Goal: Task Accomplishment & Management: Use online tool/utility

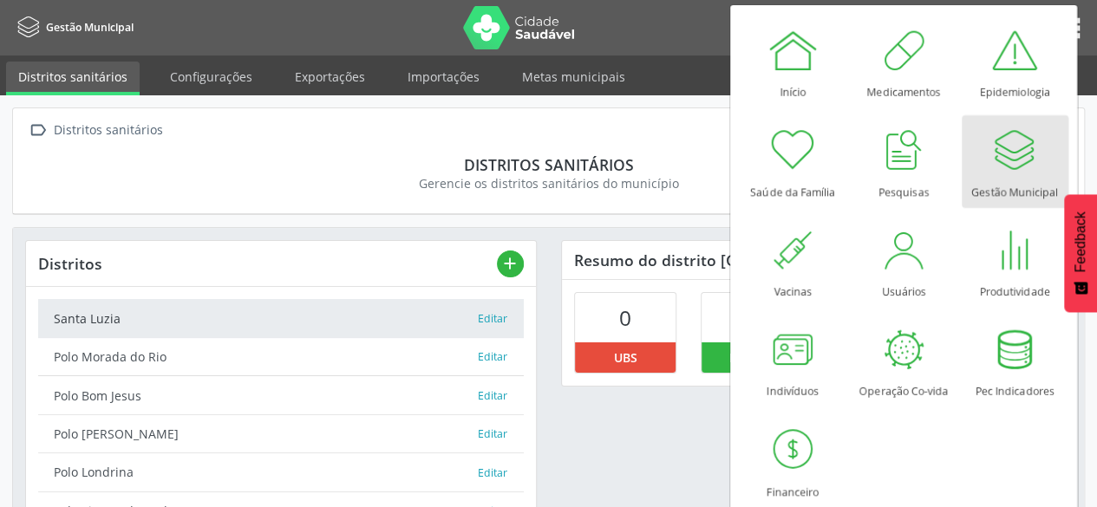
click at [1032, 169] on div at bounding box center [1014, 150] width 52 height 52
click at [328, 75] on link "Exportações" at bounding box center [330, 77] width 94 height 30
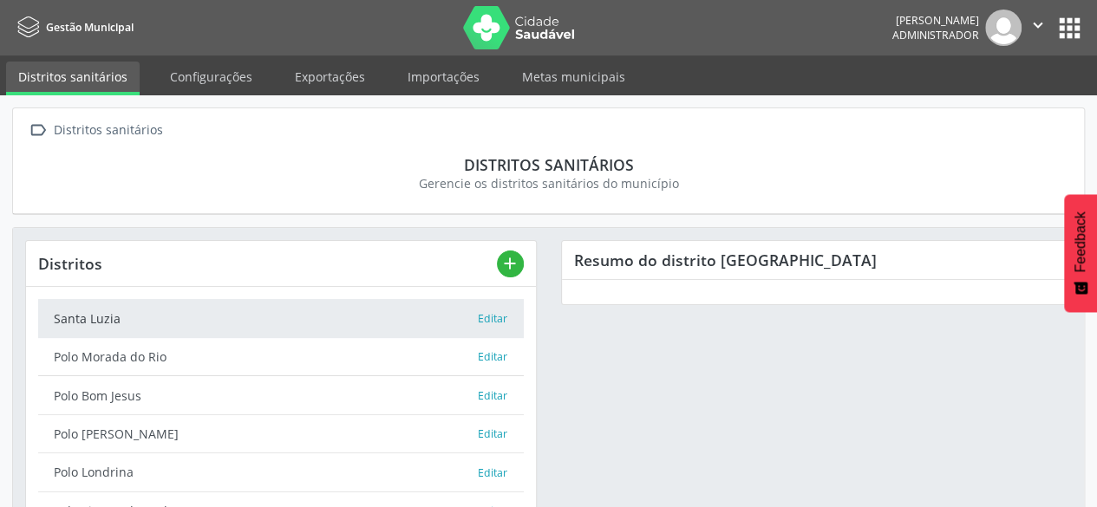
click at [328, 75] on link "Exportações" at bounding box center [330, 77] width 94 height 30
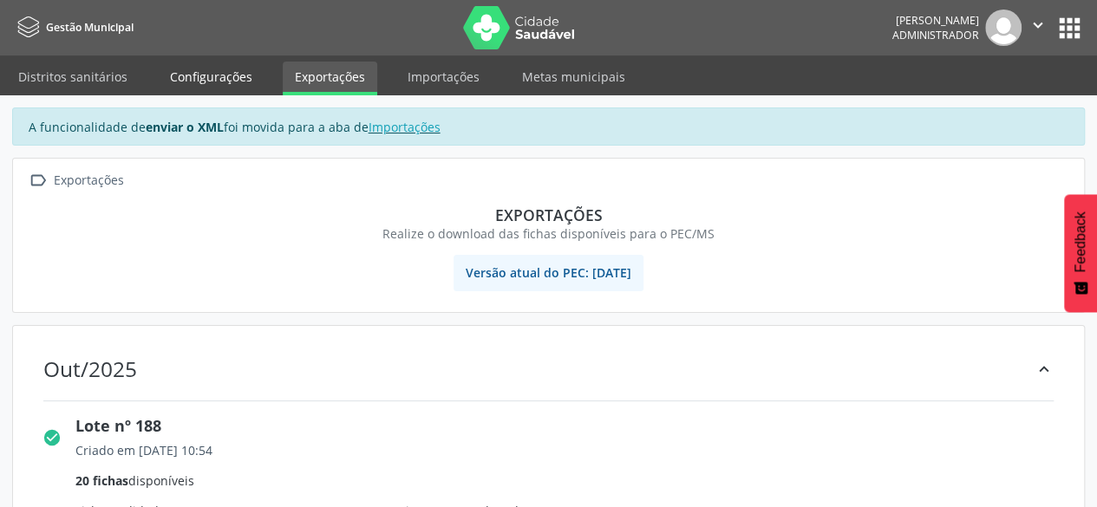
click at [206, 73] on link "Configurações" at bounding box center [211, 77] width 107 height 30
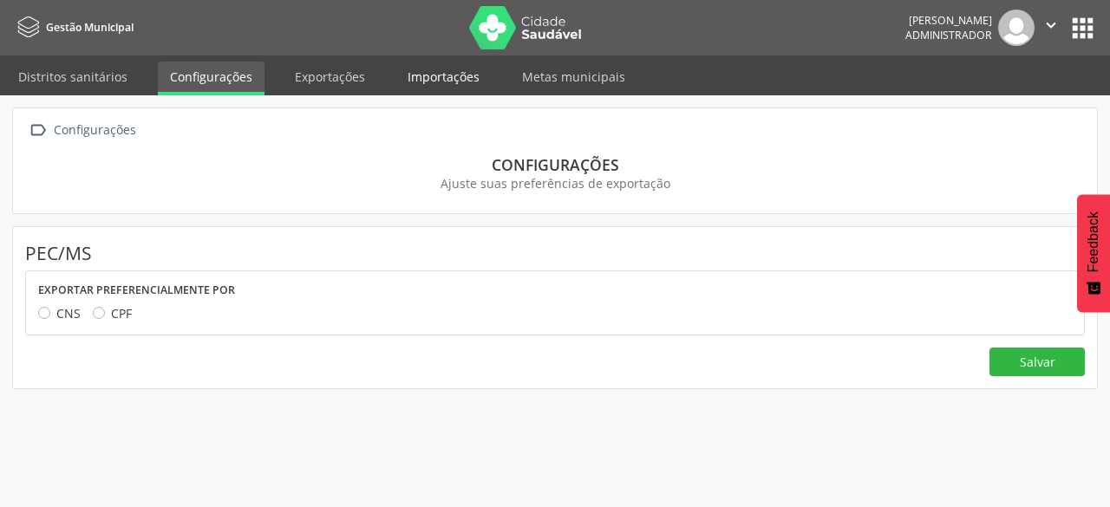
click at [452, 81] on link "Importações" at bounding box center [443, 77] width 96 height 30
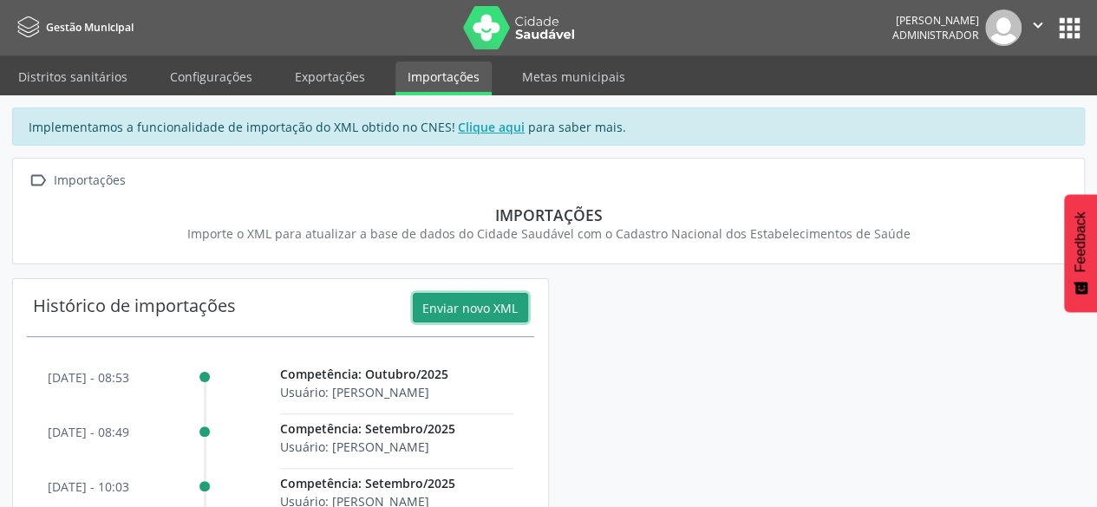
click at [475, 304] on button "Enviar novo XML" at bounding box center [470, 307] width 115 height 29
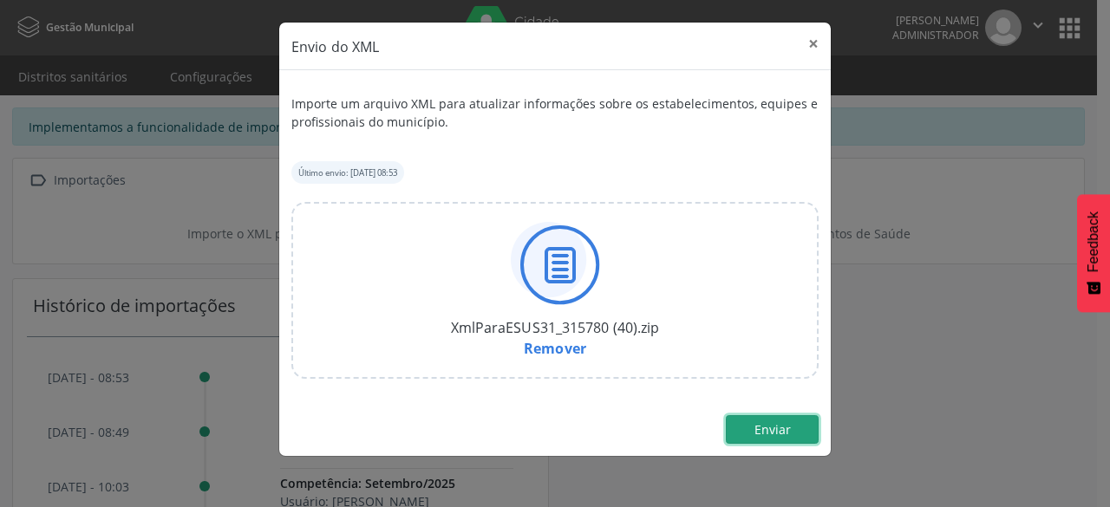
click at [768, 431] on span "Enviar" at bounding box center [772, 429] width 36 height 16
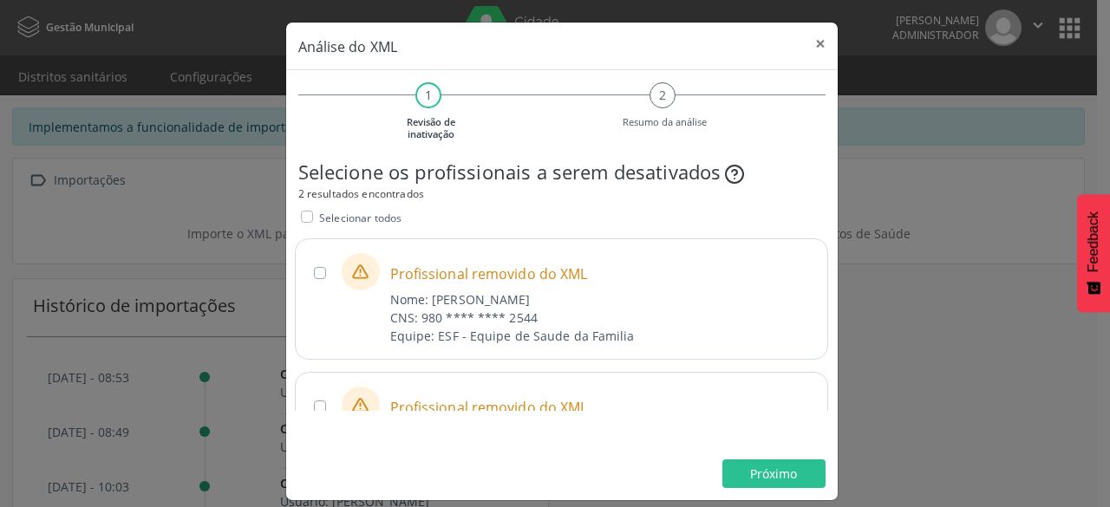
scroll to position [81, 0]
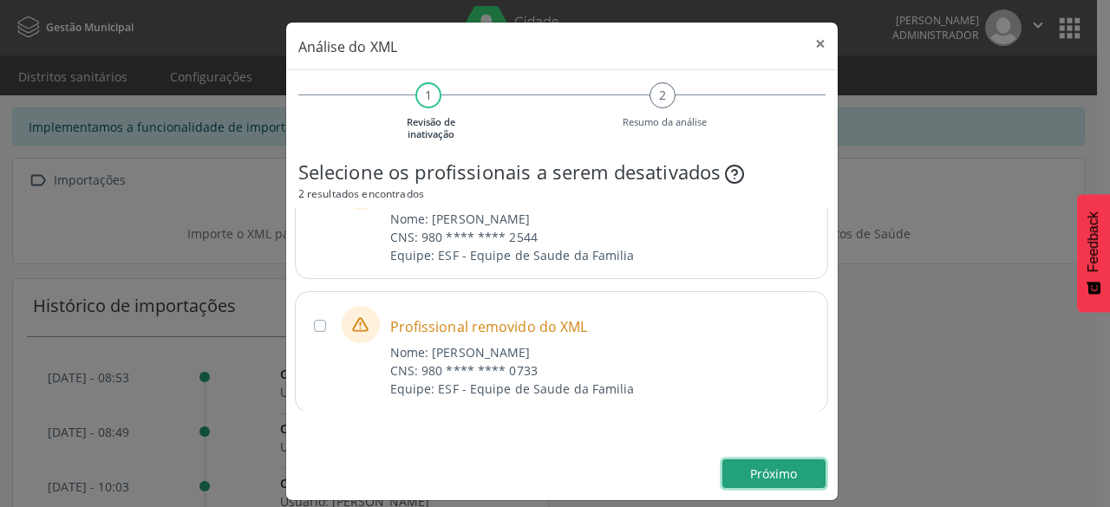
click at [773, 469] on span "Próximo" at bounding box center [773, 474] width 47 height 16
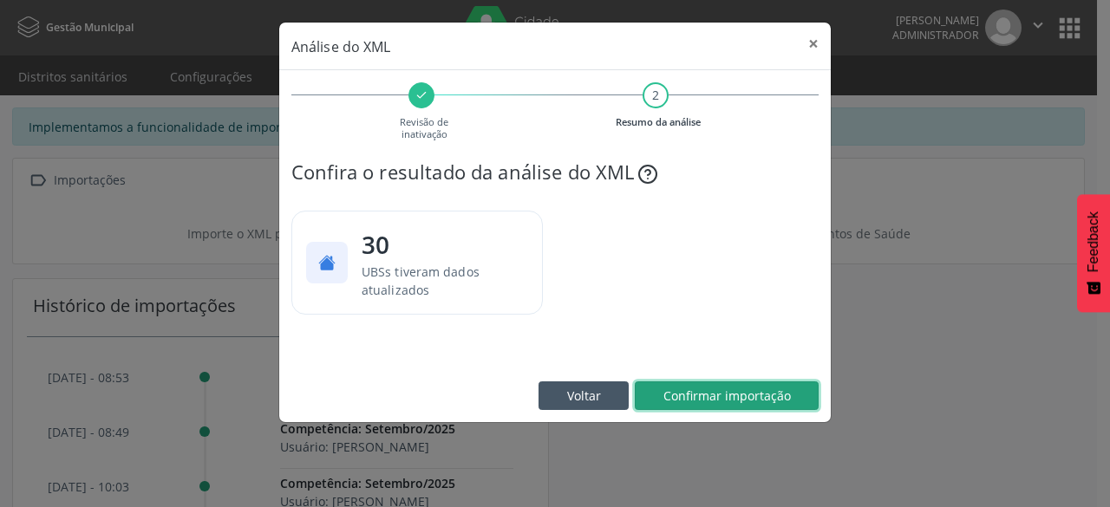
click at [723, 395] on span "Confirmar importação" at bounding box center [726, 395] width 127 height 16
